Goal: Information Seeking & Learning: Learn about a topic

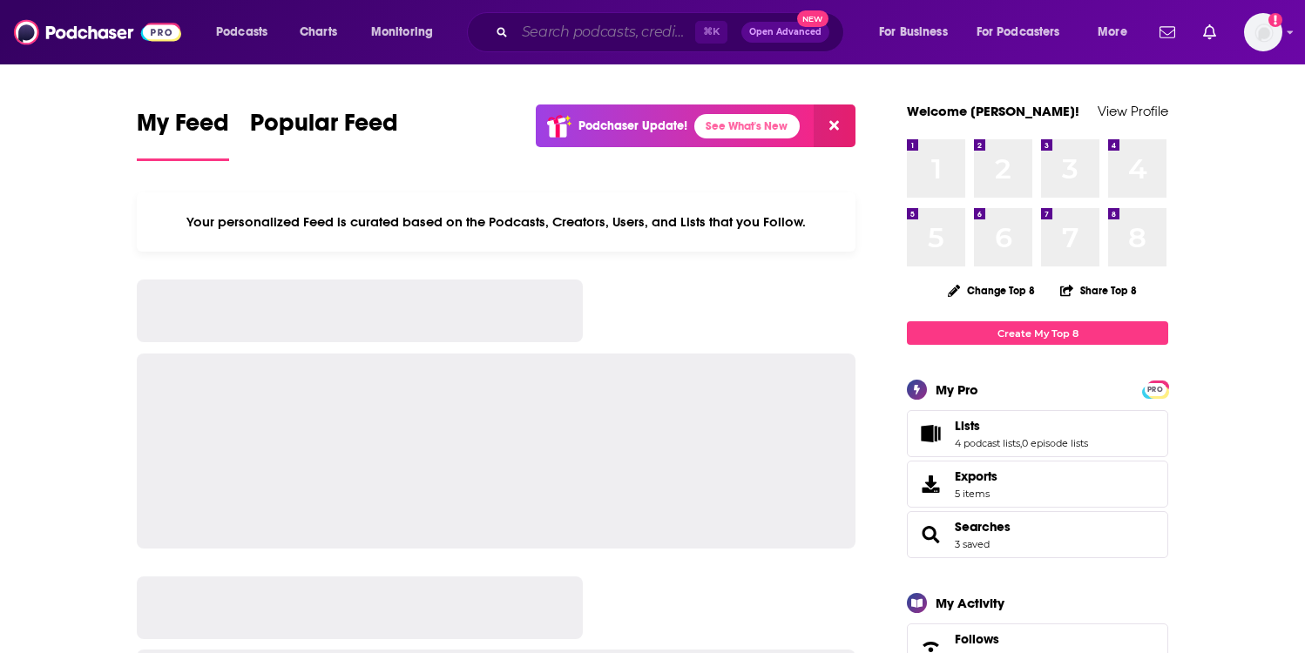
click at [550, 24] on input "Search podcasts, credits, & more..." at bounding box center [605, 32] width 180 height 28
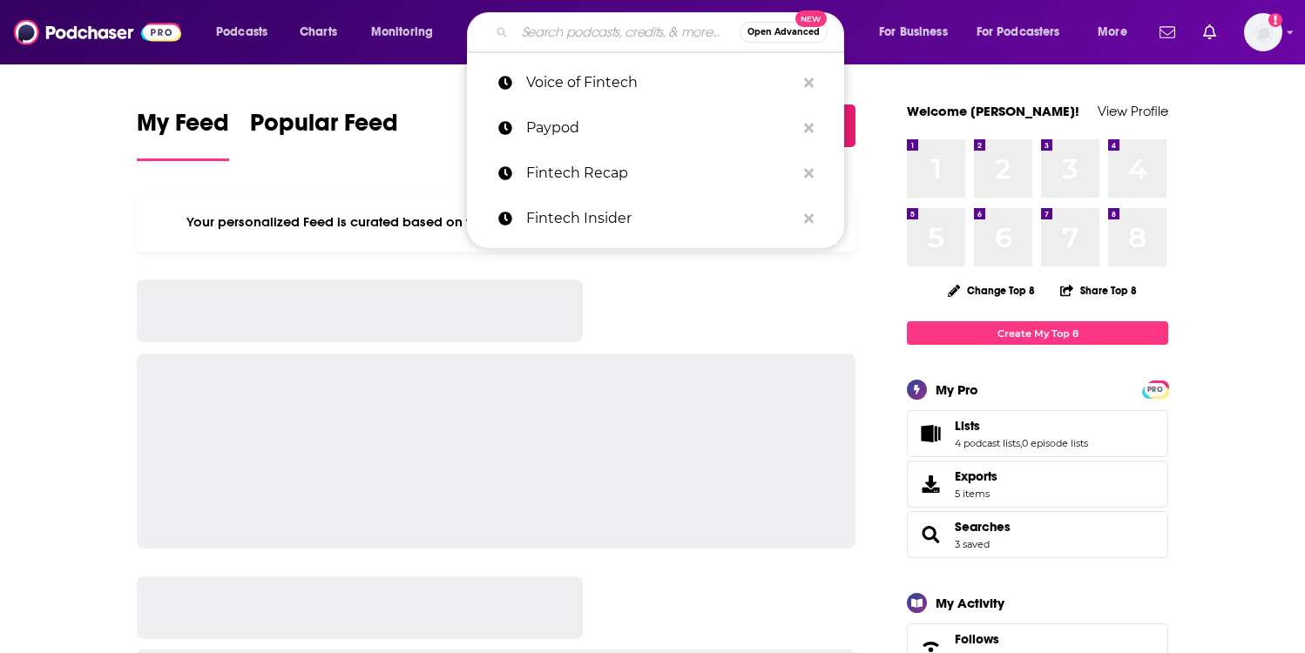
paste input "mufg global markets podcast"
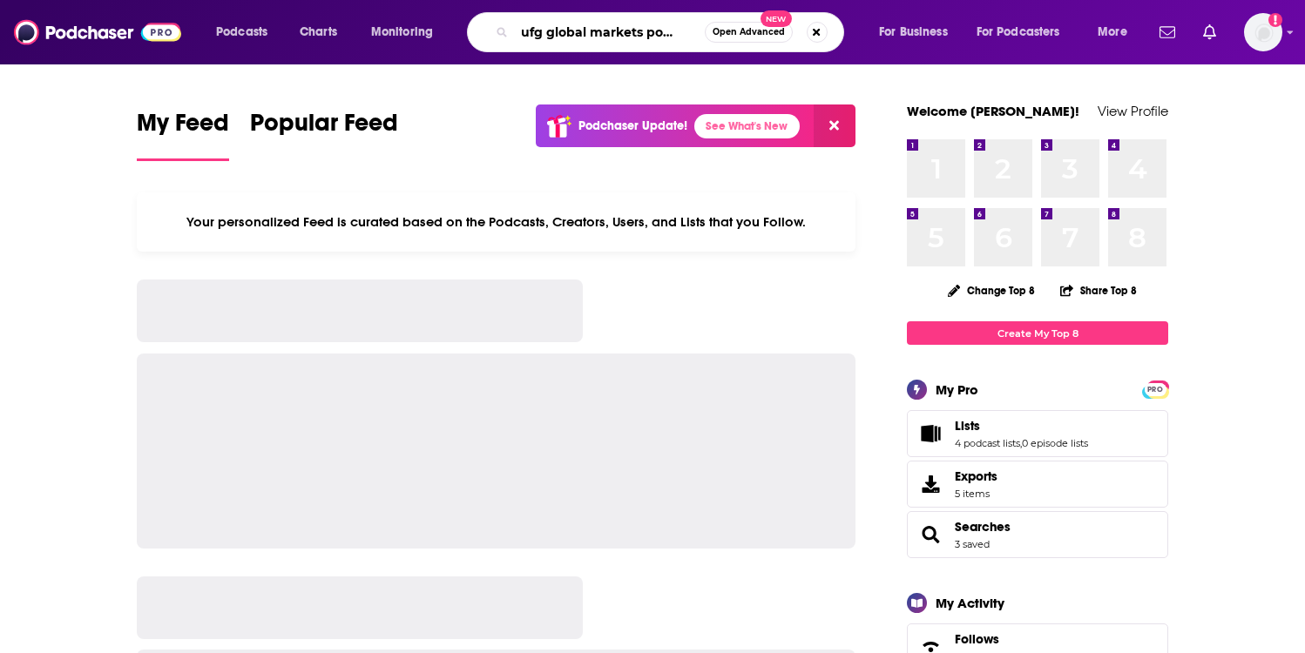
type input "mufg global markets podcast"
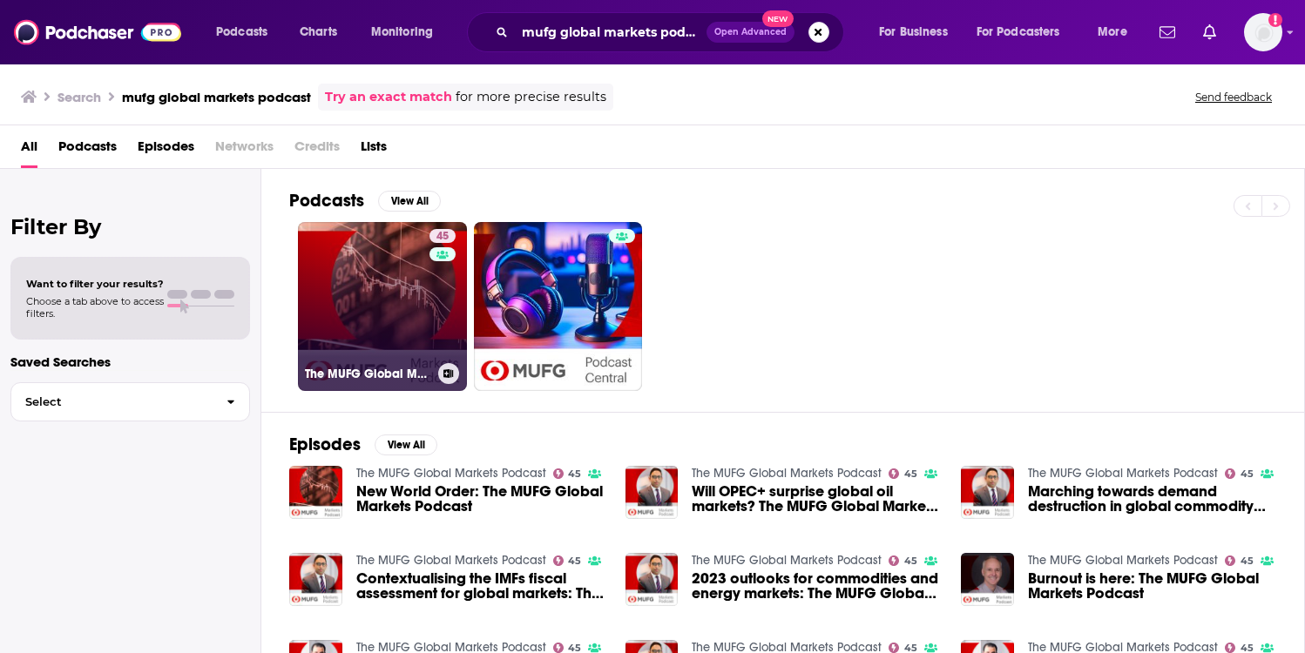
click at [371, 266] on link "45 The MUFG Global Markets Podcast" at bounding box center [382, 306] width 169 height 169
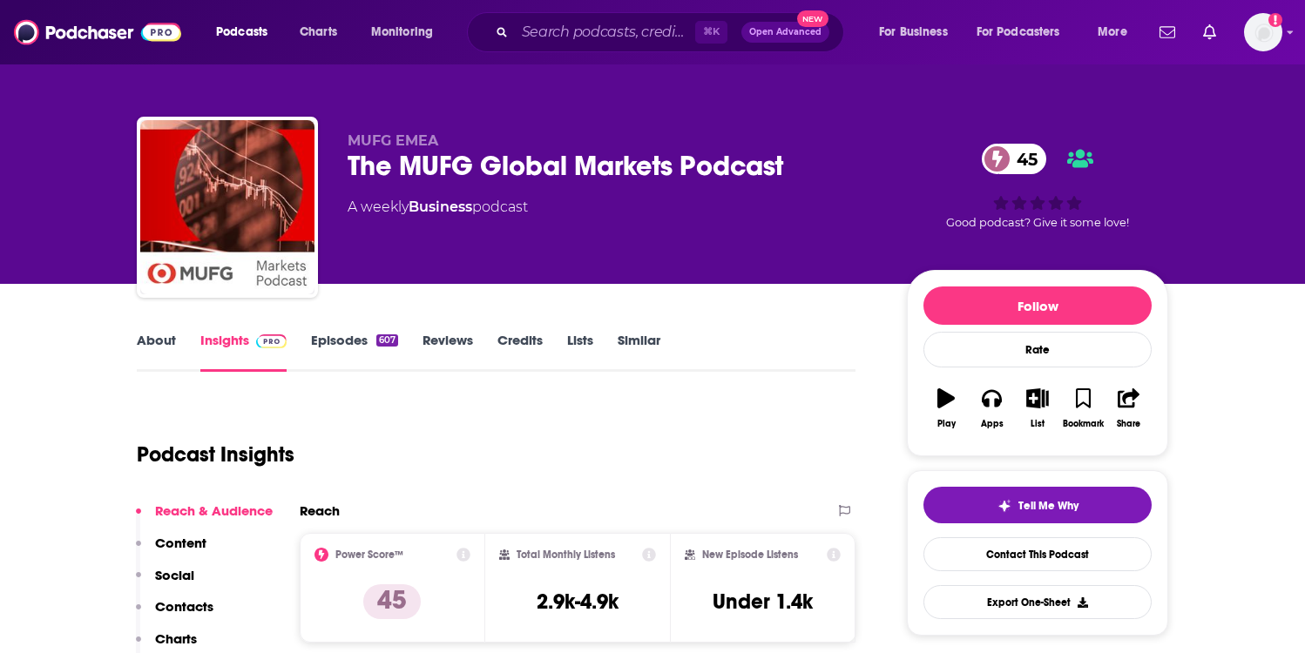
scroll to position [147, 0]
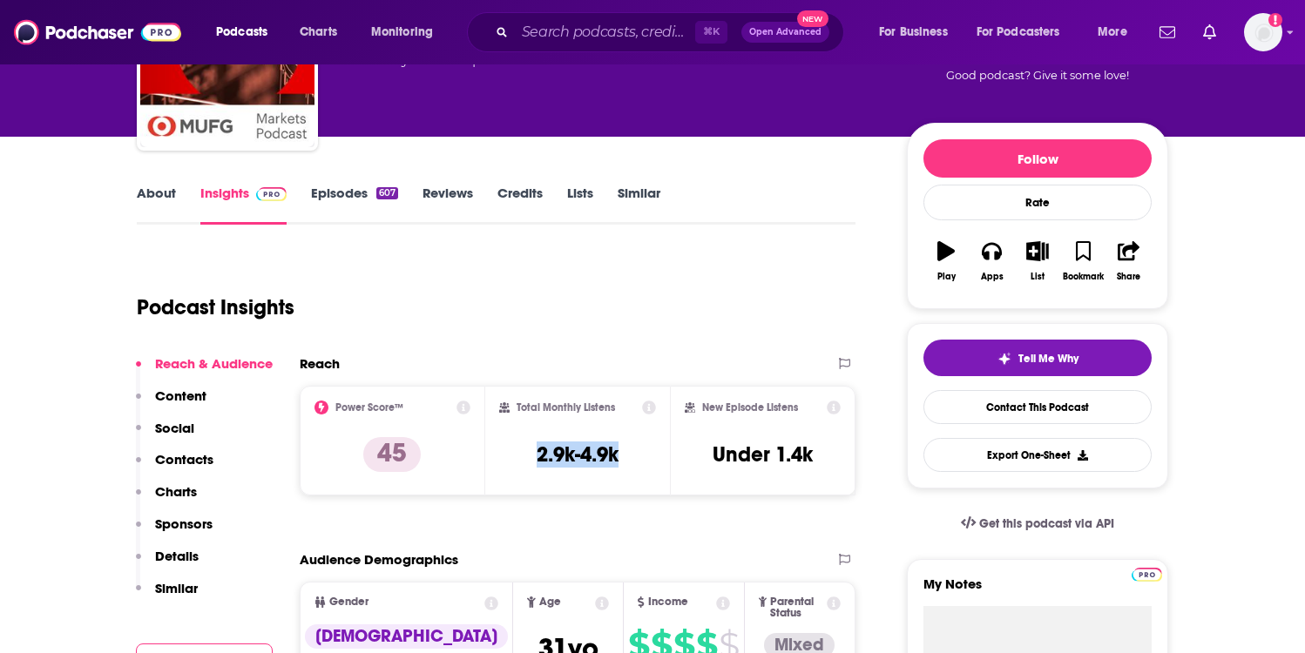
drag, startPoint x: 538, startPoint y: 454, endPoint x: 637, endPoint y: 453, distance: 98.4
click at [637, 453] on div "Total Monthly Listens 2.9k-4.9k" at bounding box center [578, 441] width 158 height 80
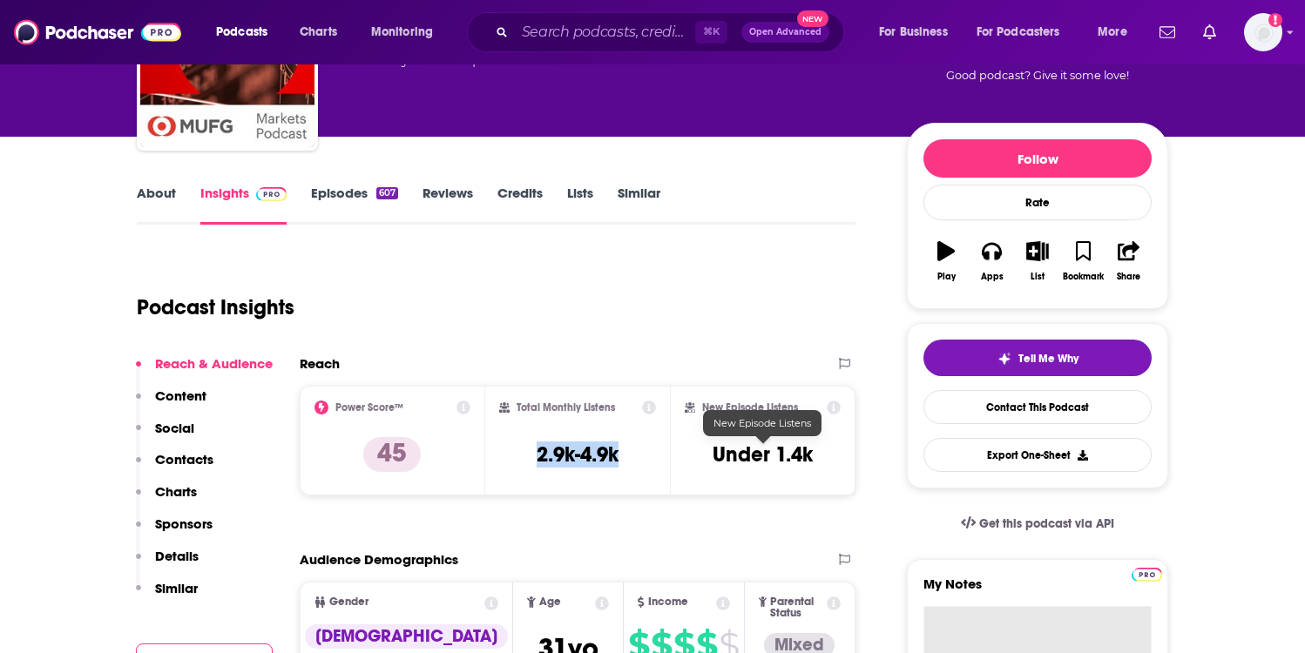
copy h3 "2.9k-4.9k"
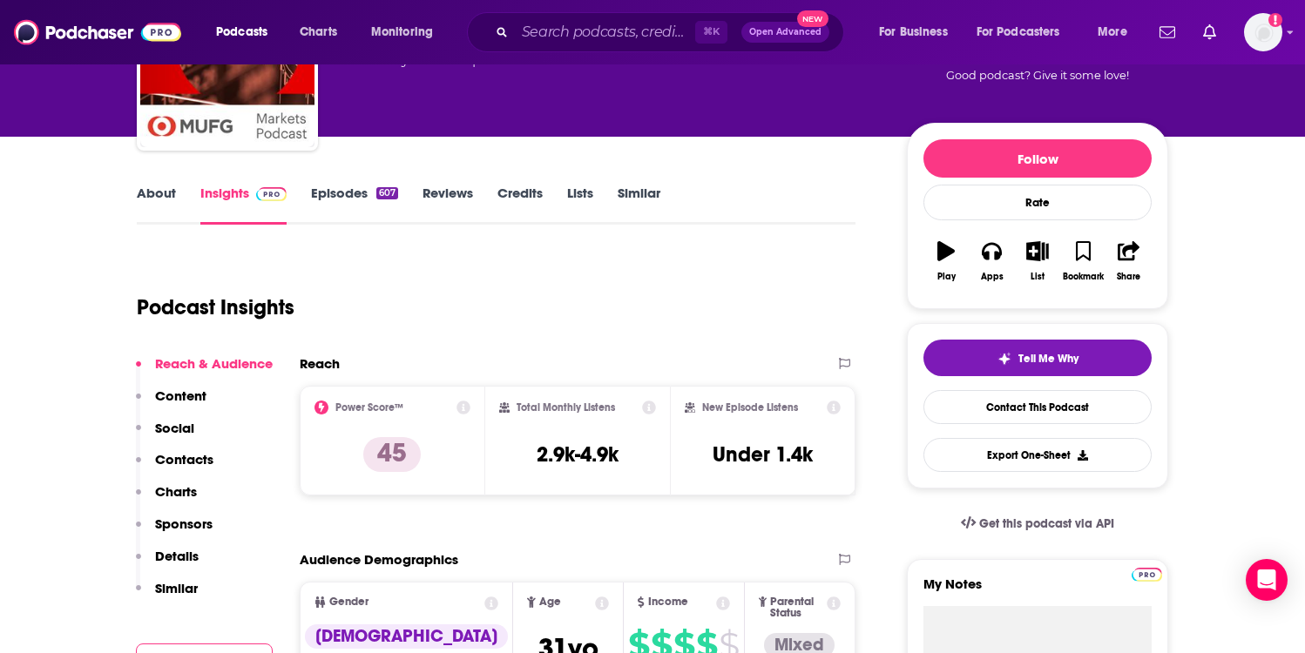
click at [336, 196] on link "Episodes 607" at bounding box center [354, 205] width 87 height 40
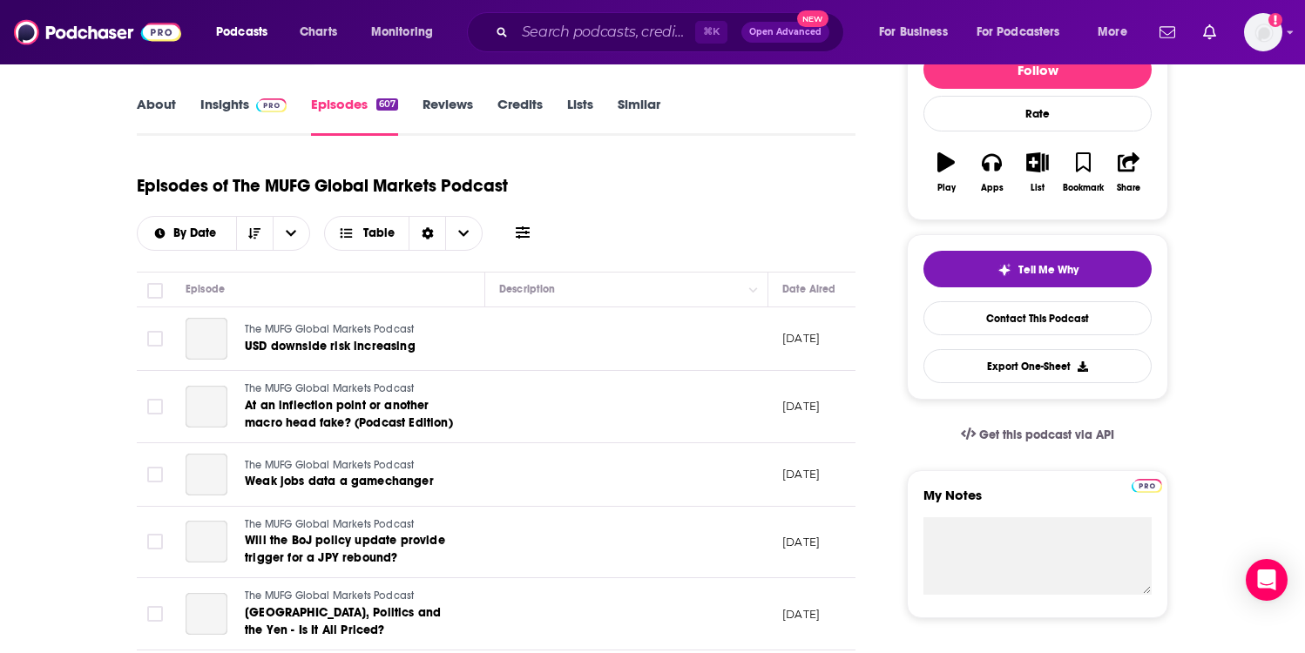
scroll to position [244, 0]
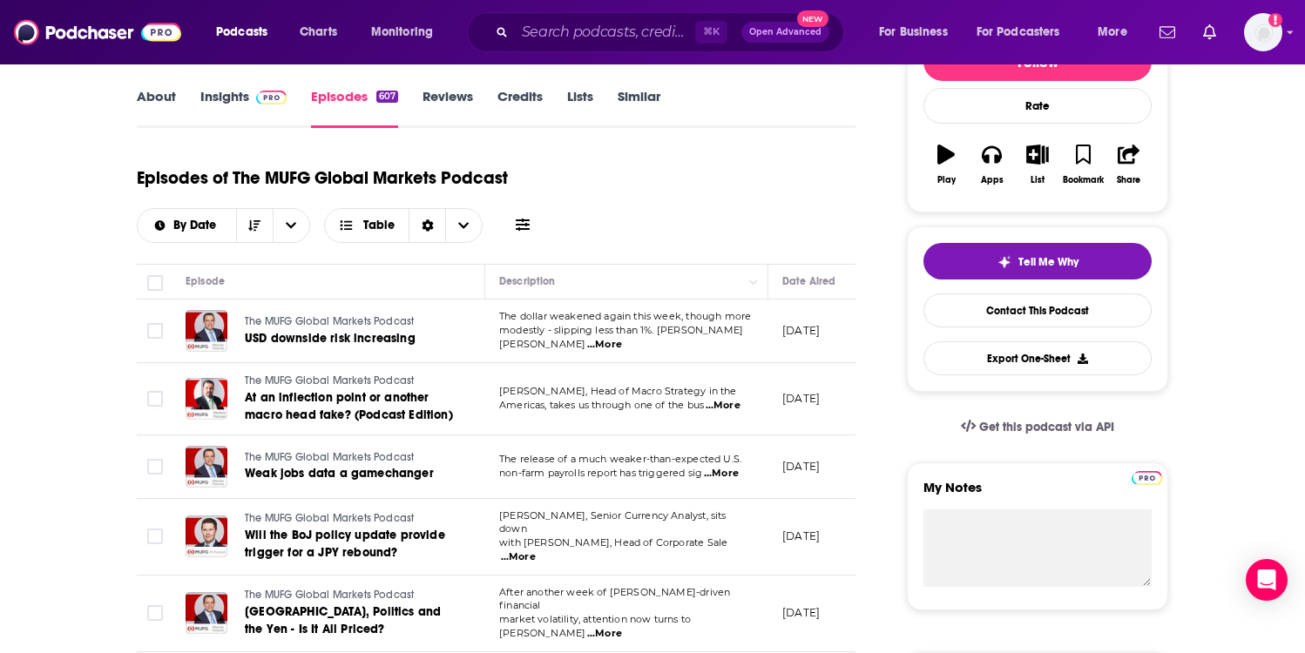
click at [622, 339] on span "...More" at bounding box center [604, 345] width 35 height 14
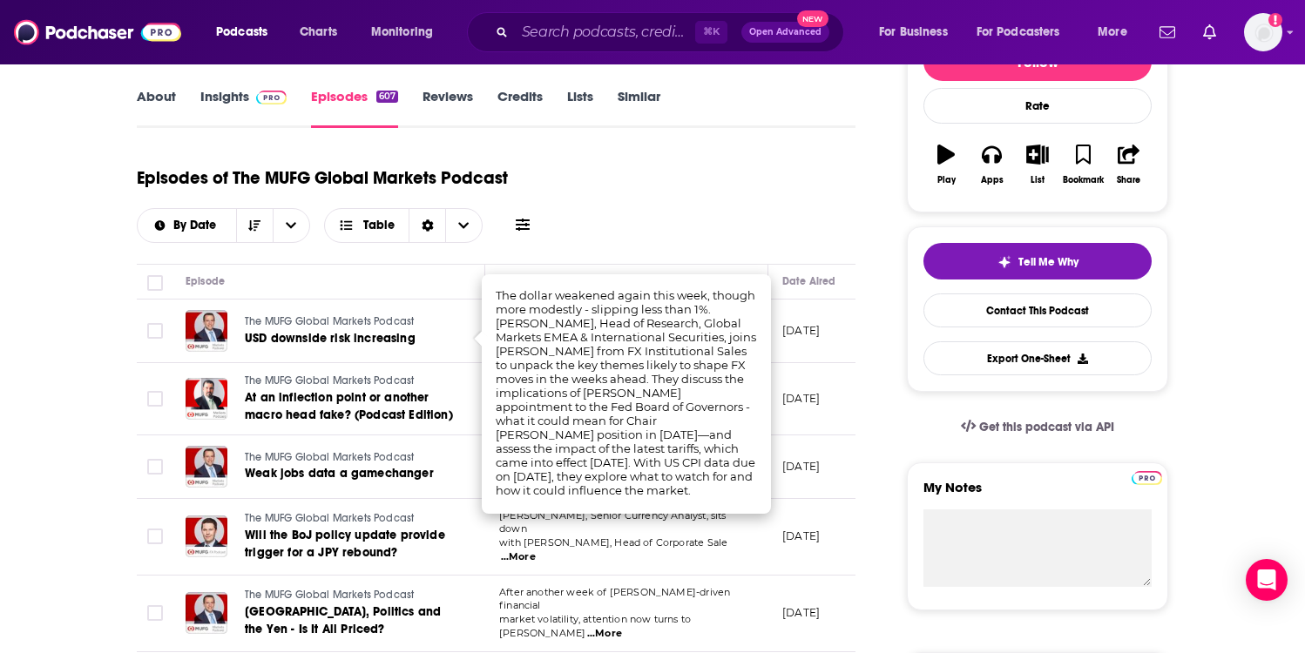
click at [711, 246] on div "Episodes of The MUFG Global Markets Podcast By Date Table" at bounding box center [496, 210] width 719 height 109
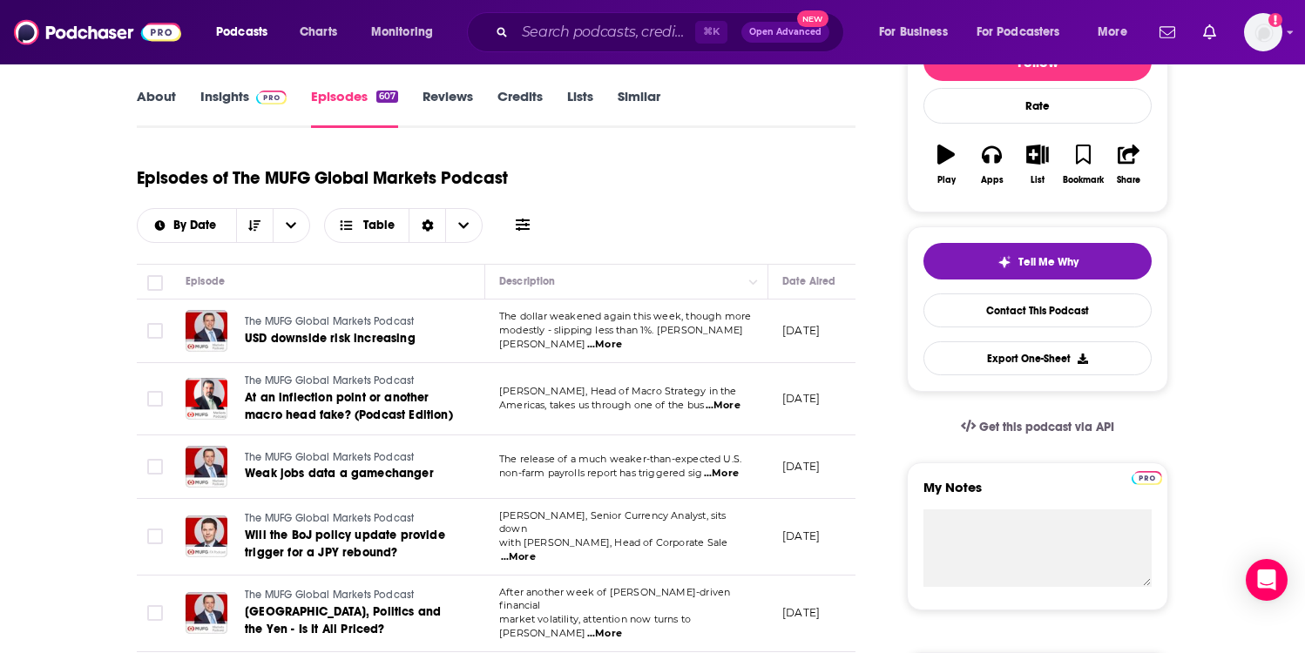
click at [726, 406] on span "...More" at bounding box center [722, 406] width 35 height 14
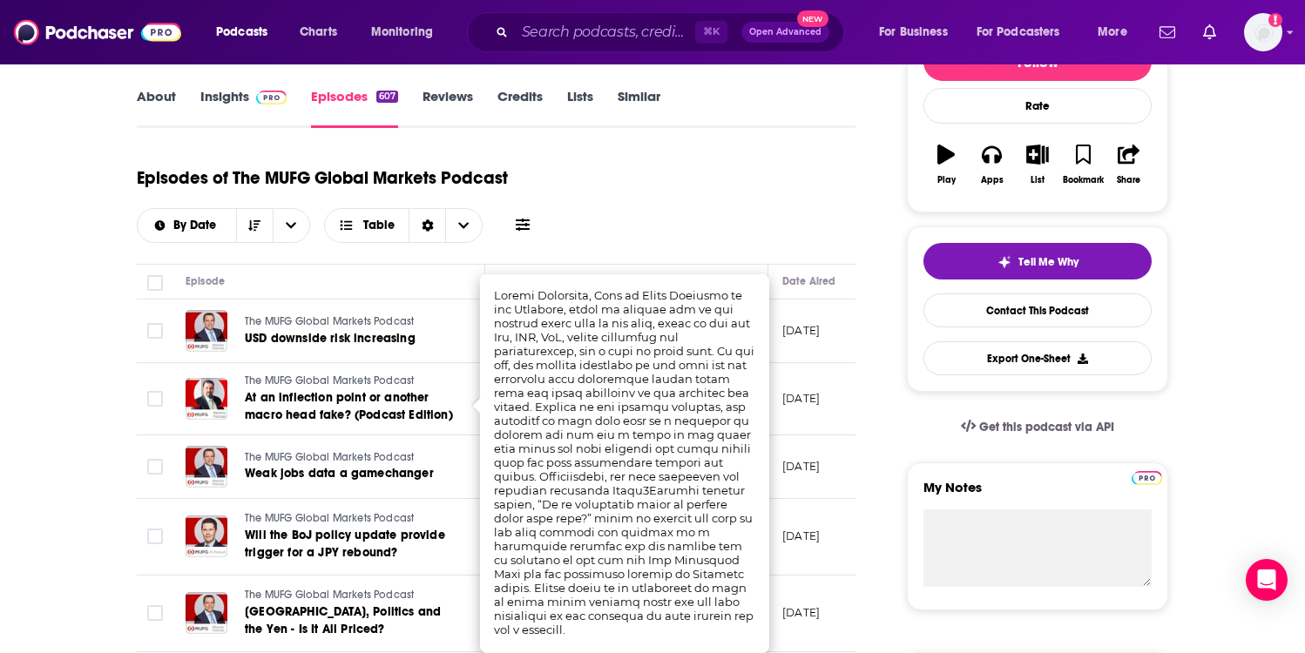
click at [701, 179] on div "Episodes of The MUFG Global Markets Podcast By Date Table" at bounding box center [496, 199] width 719 height 87
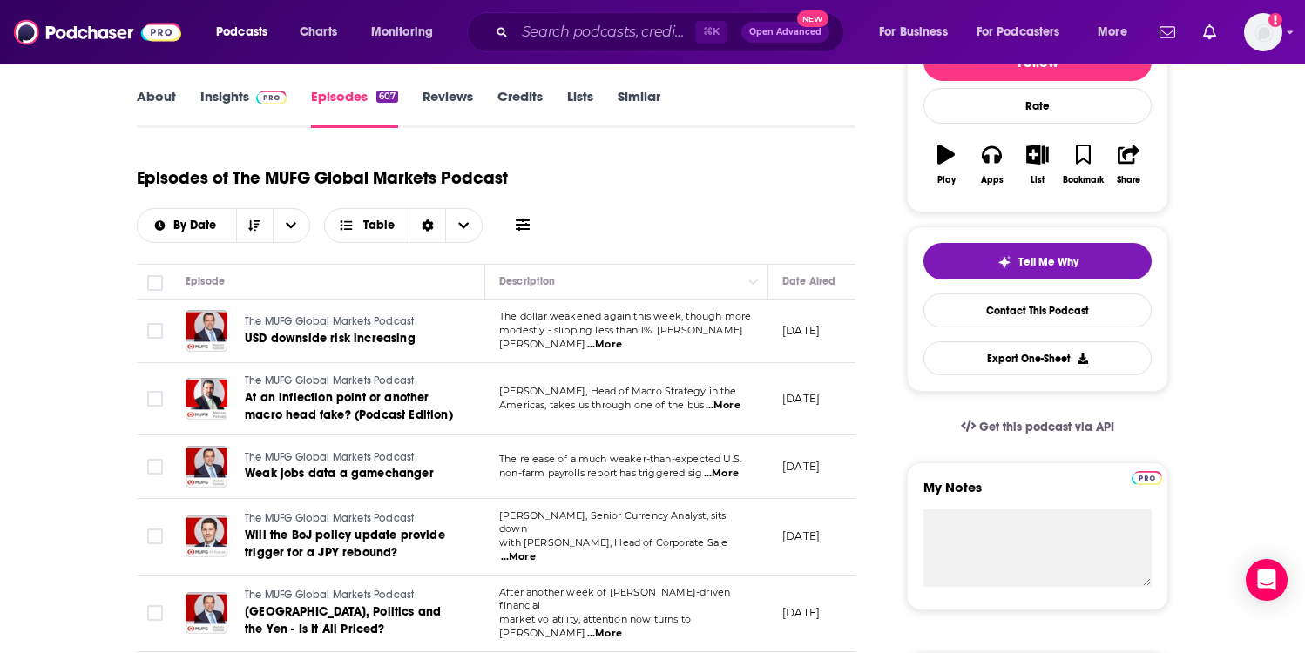
click at [722, 483] on td "The release of a much weaker-than-expected U.S. non-farm payrolls report has tr…" at bounding box center [626, 467] width 283 height 64
click at [722, 476] on span "...More" at bounding box center [721, 474] width 35 height 14
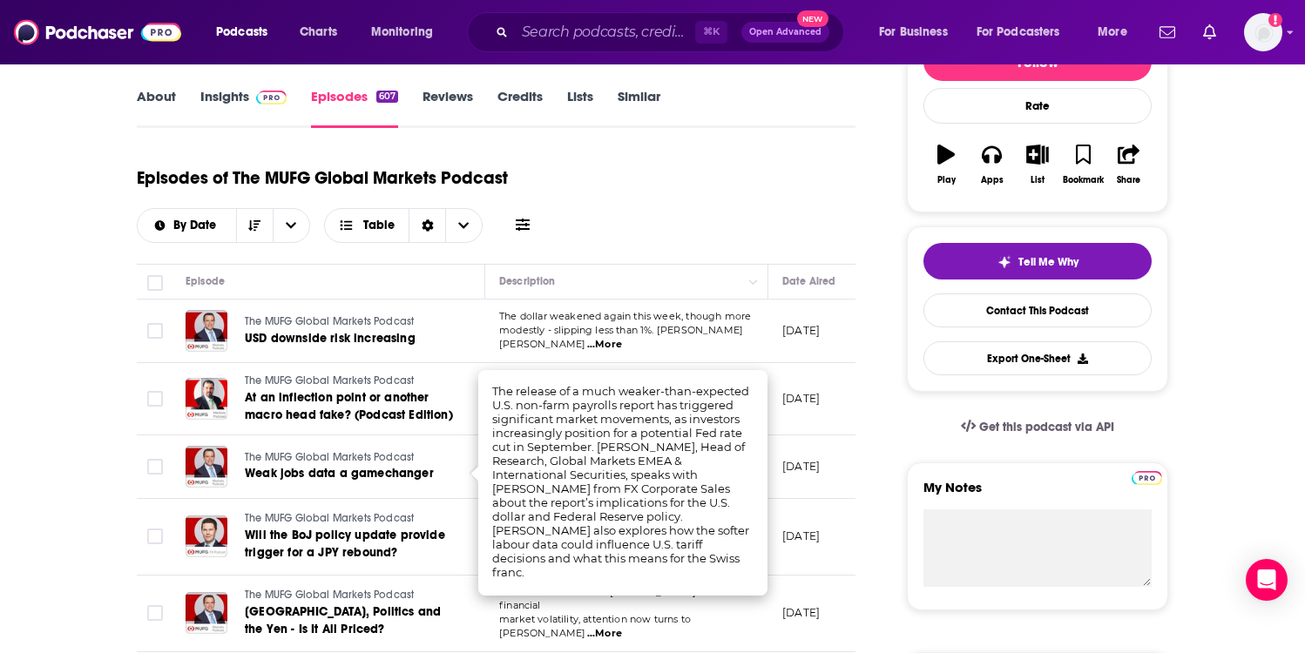
click at [774, 484] on td "[DATE]" at bounding box center [824, 467] width 113 height 64
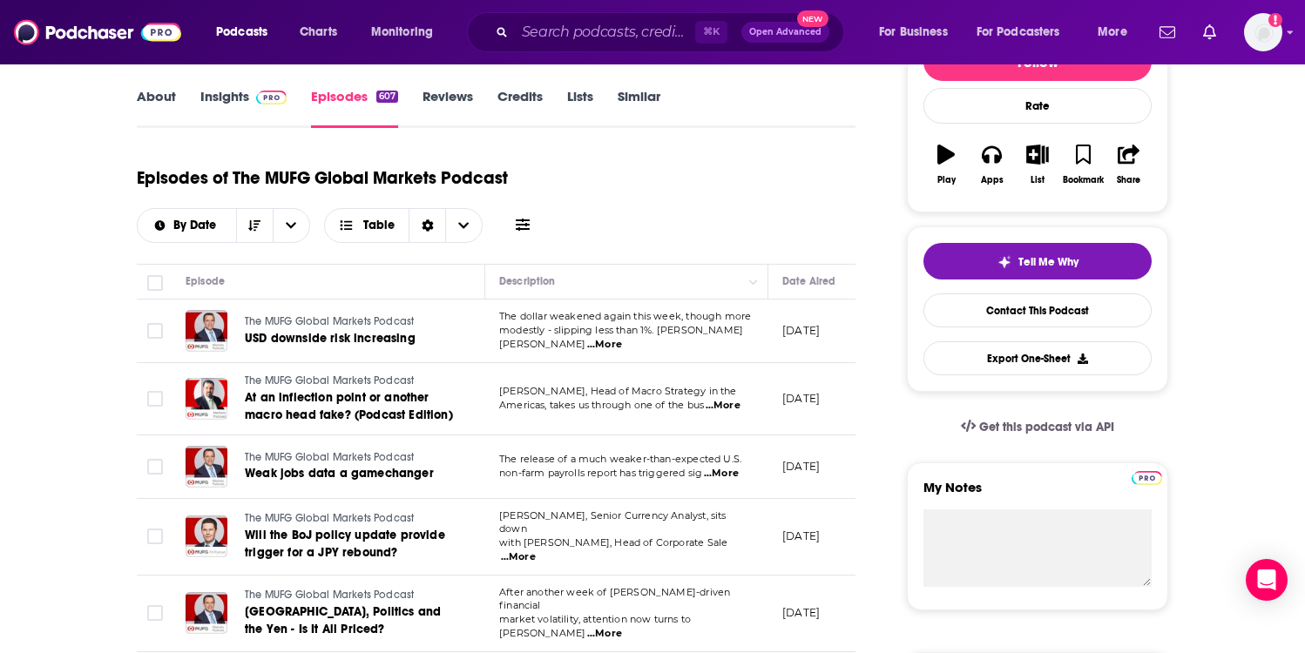
click at [536, 550] on span "...More" at bounding box center [518, 557] width 35 height 14
click at [778, 550] on td "[DATE]" at bounding box center [824, 537] width 113 height 77
click at [240, 177] on h1 "Episodes of The MUFG Global Markets Podcast" at bounding box center [322, 178] width 371 height 22
drag, startPoint x: 240, startPoint y: 177, endPoint x: 574, endPoint y: 177, distance: 333.6
click at [574, 177] on div "Episodes of The MUFG Global Markets Podcast By Date Table" at bounding box center [496, 199] width 719 height 87
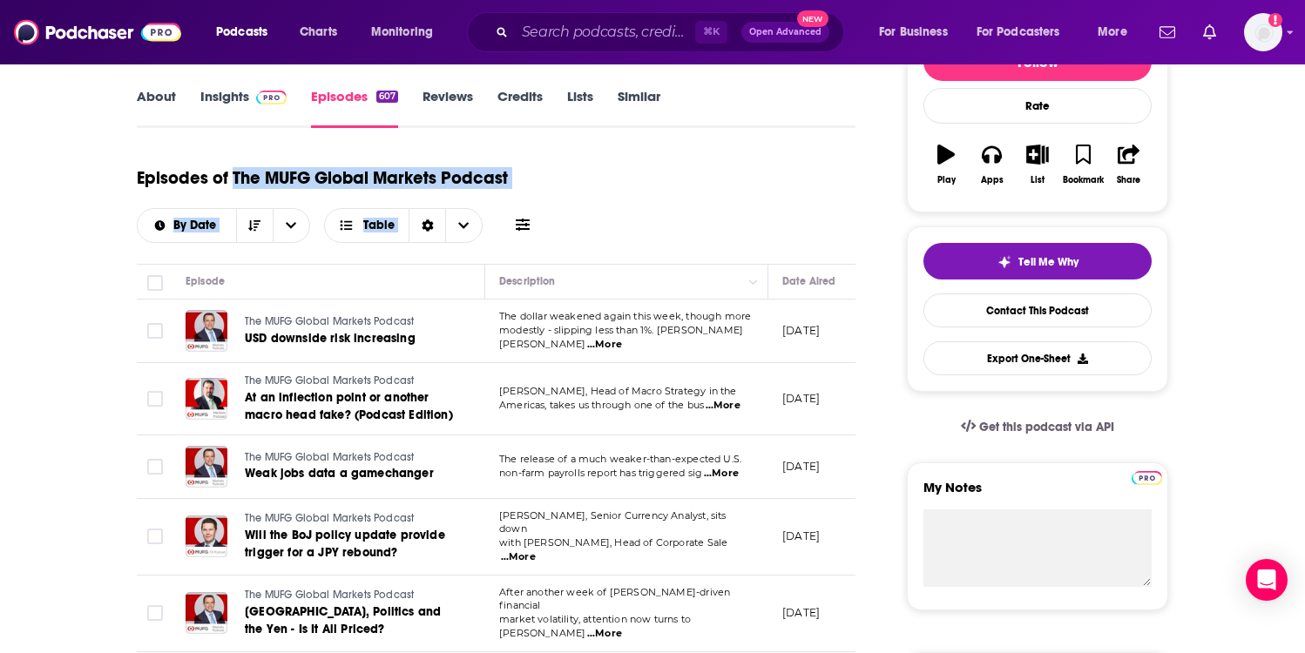
copy div "The MUFG Global Markets Podcast By Date Table"
click at [527, 119] on link "Credits" at bounding box center [519, 108] width 45 height 40
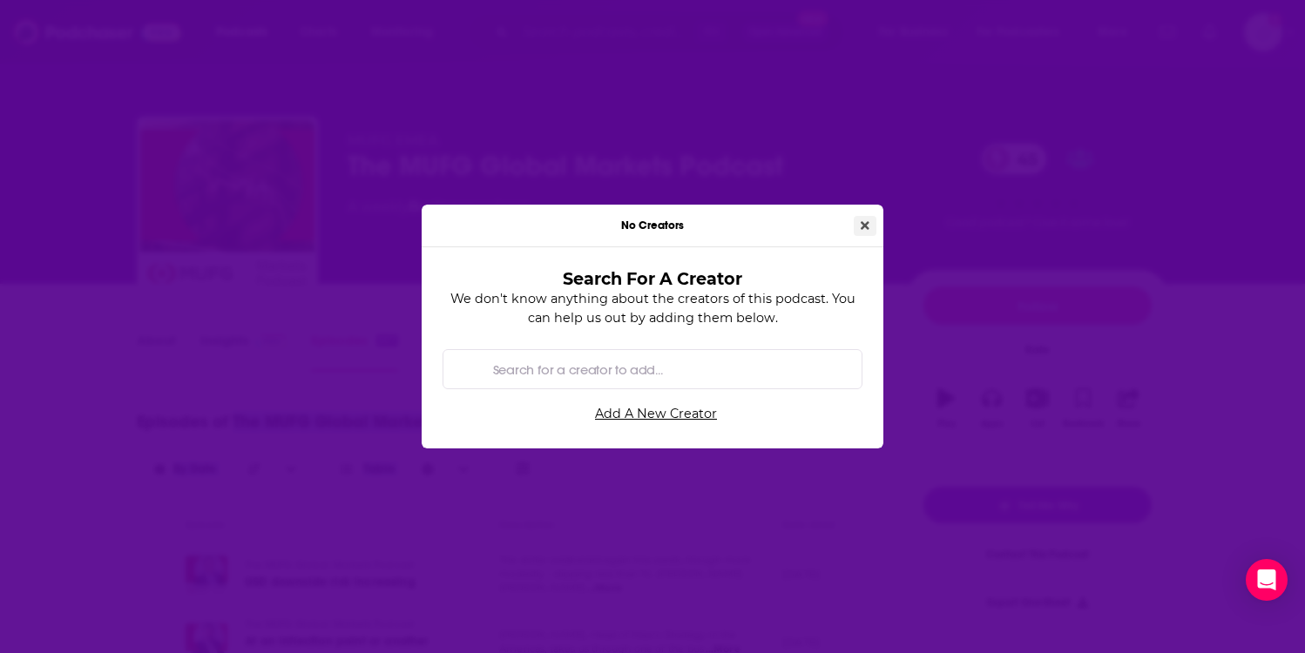
click at [861, 219] on icon "Close" at bounding box center [865, 225] width 9 height 12
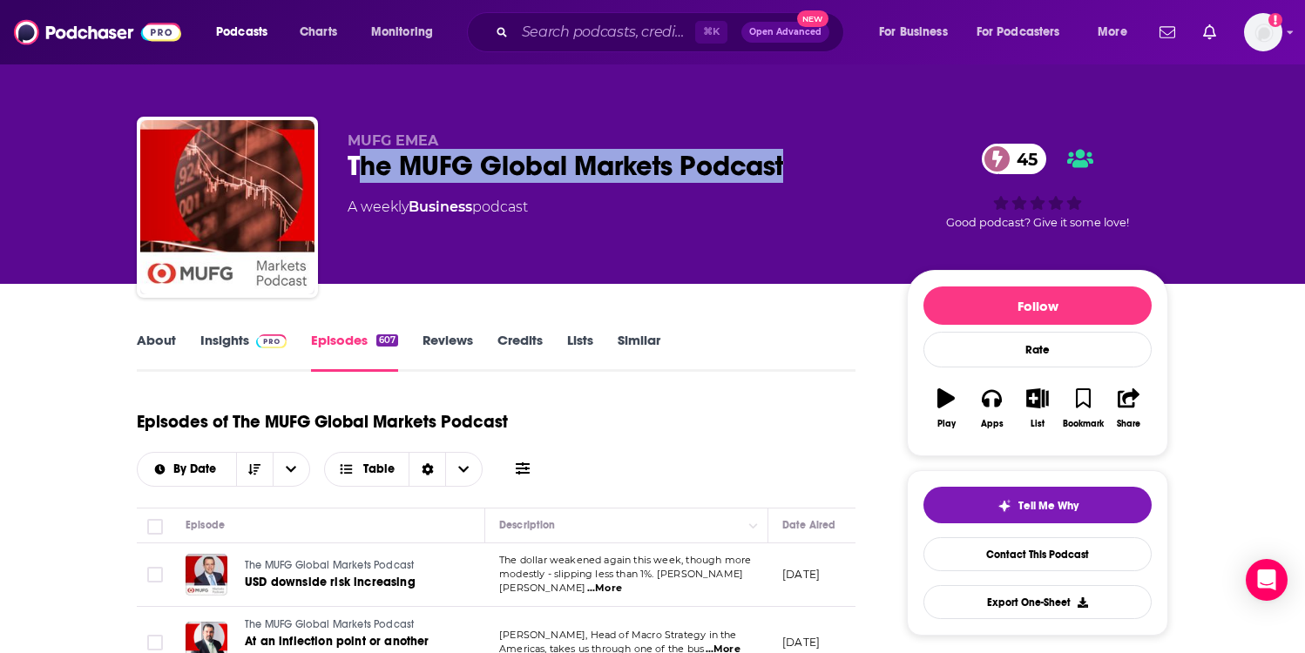
drag, startPoint x: 362, startPoint y: 159, endPoint x: 805, endPoint y: 159, distance: 442.4
click at [805, 159] on div "The MUFG Global Markets Podcast 45" at bounding box center [613, 166] width 531 height 34
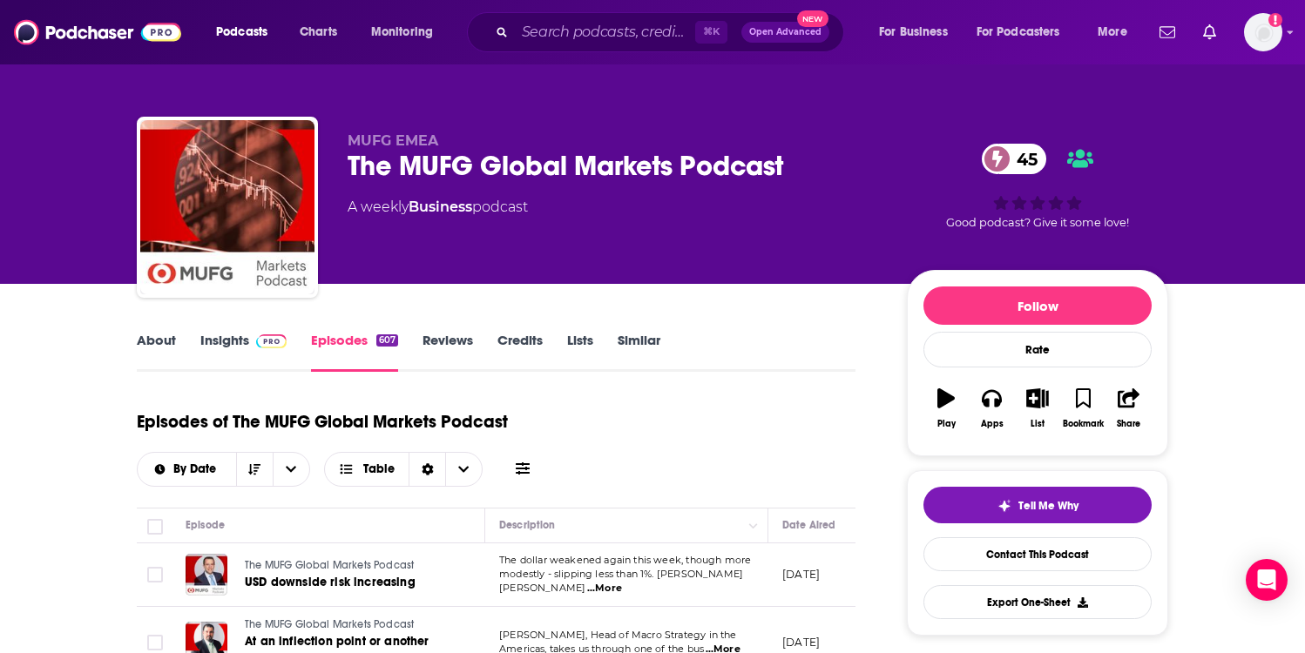
click at [805, 159] on div "The MUFG Global Markets Podcast 45" at bounding box center [613, 166] width 531 height 34
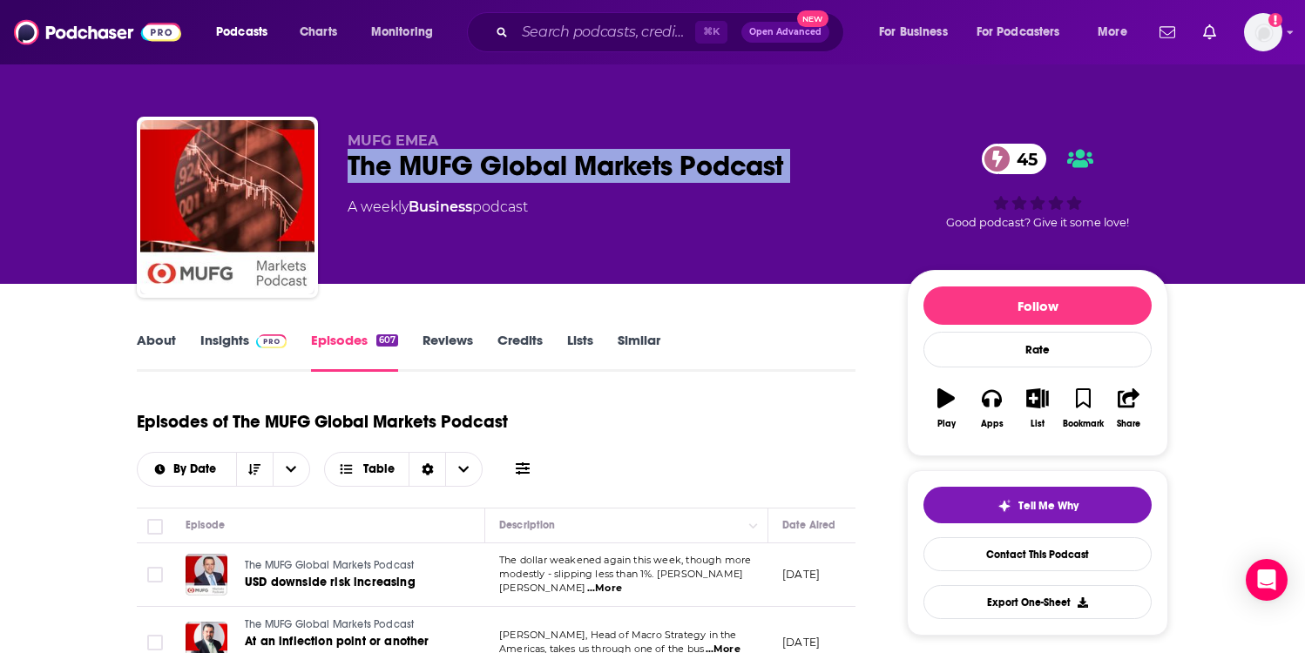
click at [805, 159] on div "The MUFG Global Markets Podcast 45" at bounding box center [613, 166] width 531 height 34
